Goal: Check status: Check status

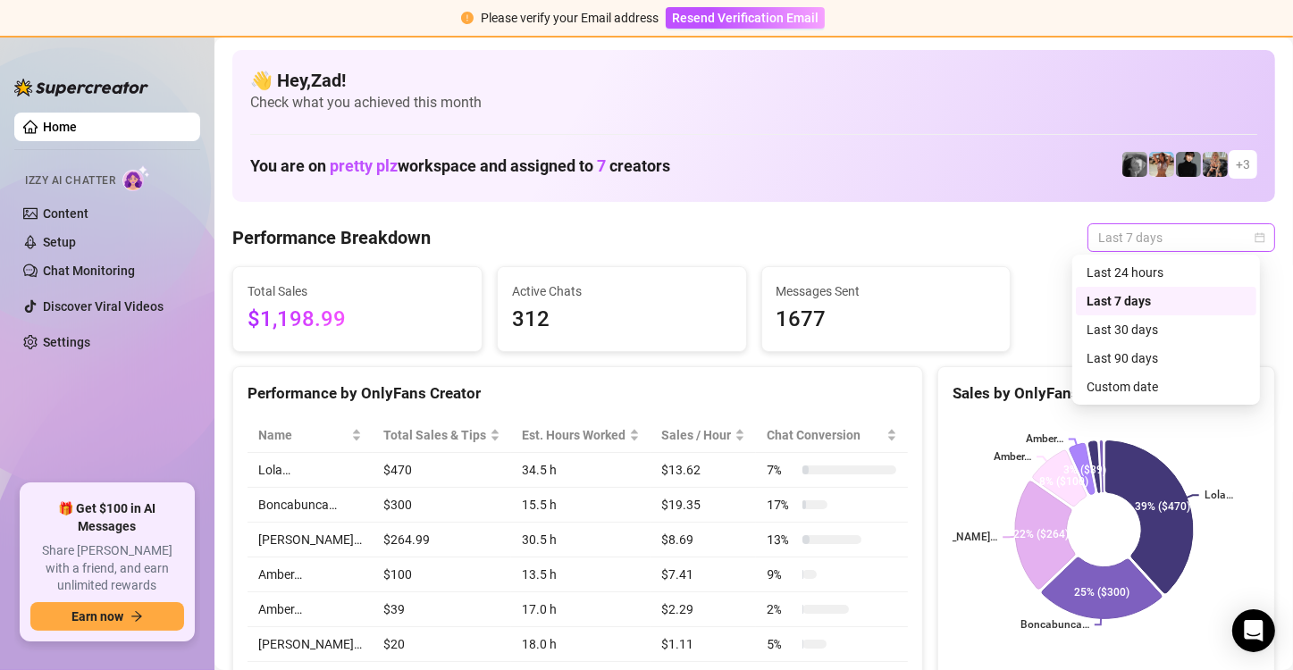
click at [1174, 245] on span "Last 7 days" at bounding box center [1181, 237] width 166 height 27
click at [1182, 393] on div "Custom date" at bounding box center [1166, 387] width 159 height 20
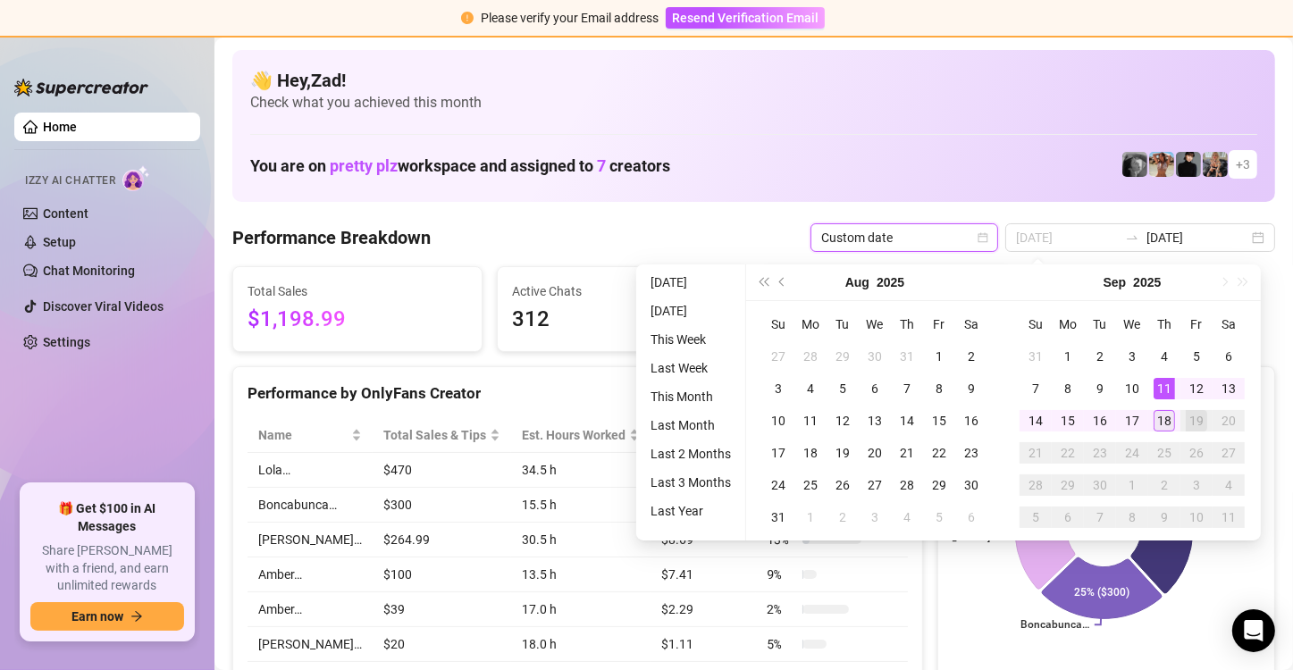
type input "[DATE]"
click at [1161, 416] on div "18" at bounding box center [1164, 420] width 21 height 21
type input "[DATE]"
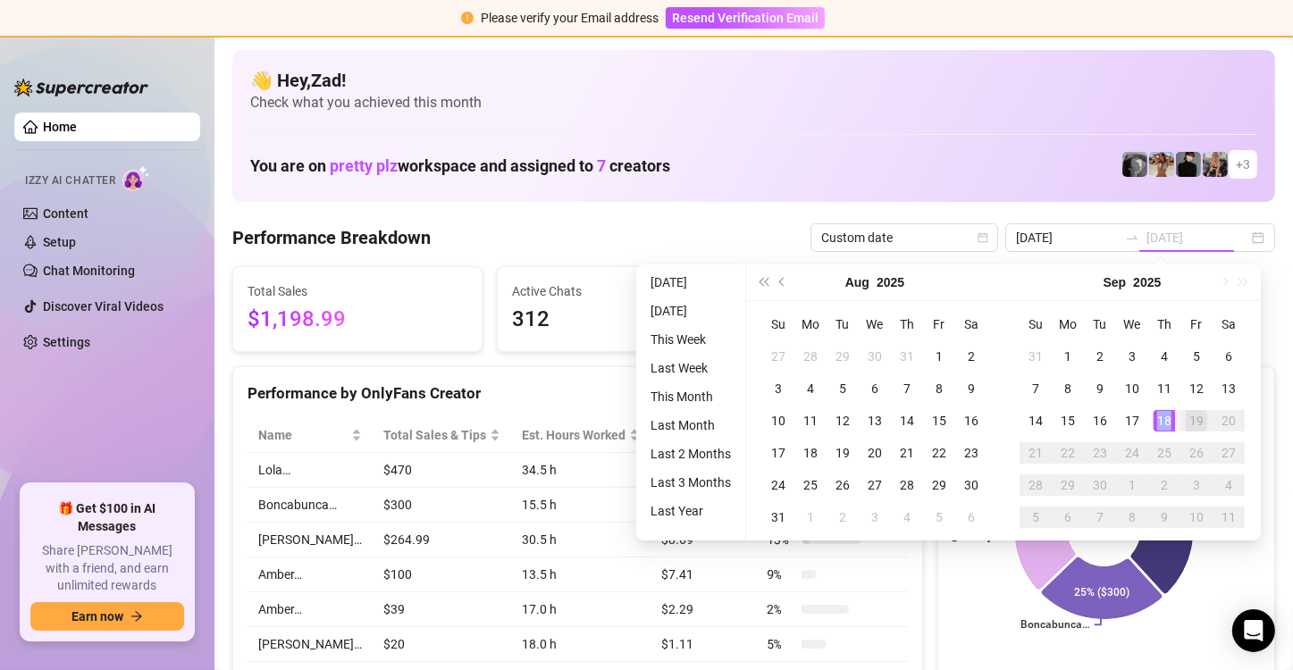
type input "[DATE]"
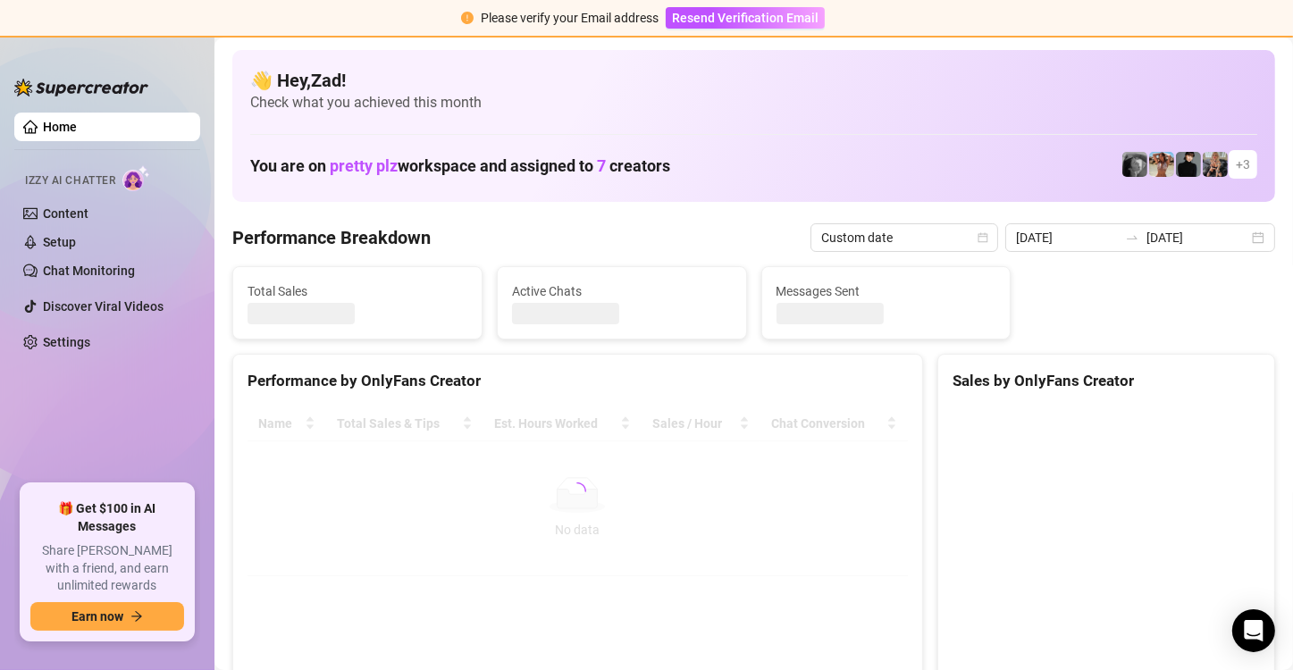
click at [1161, 416] on canvas at bounding box center [1104, 541] width 303 height 268
